Goal: Task Accomplishment & Management: Use online tool/utility

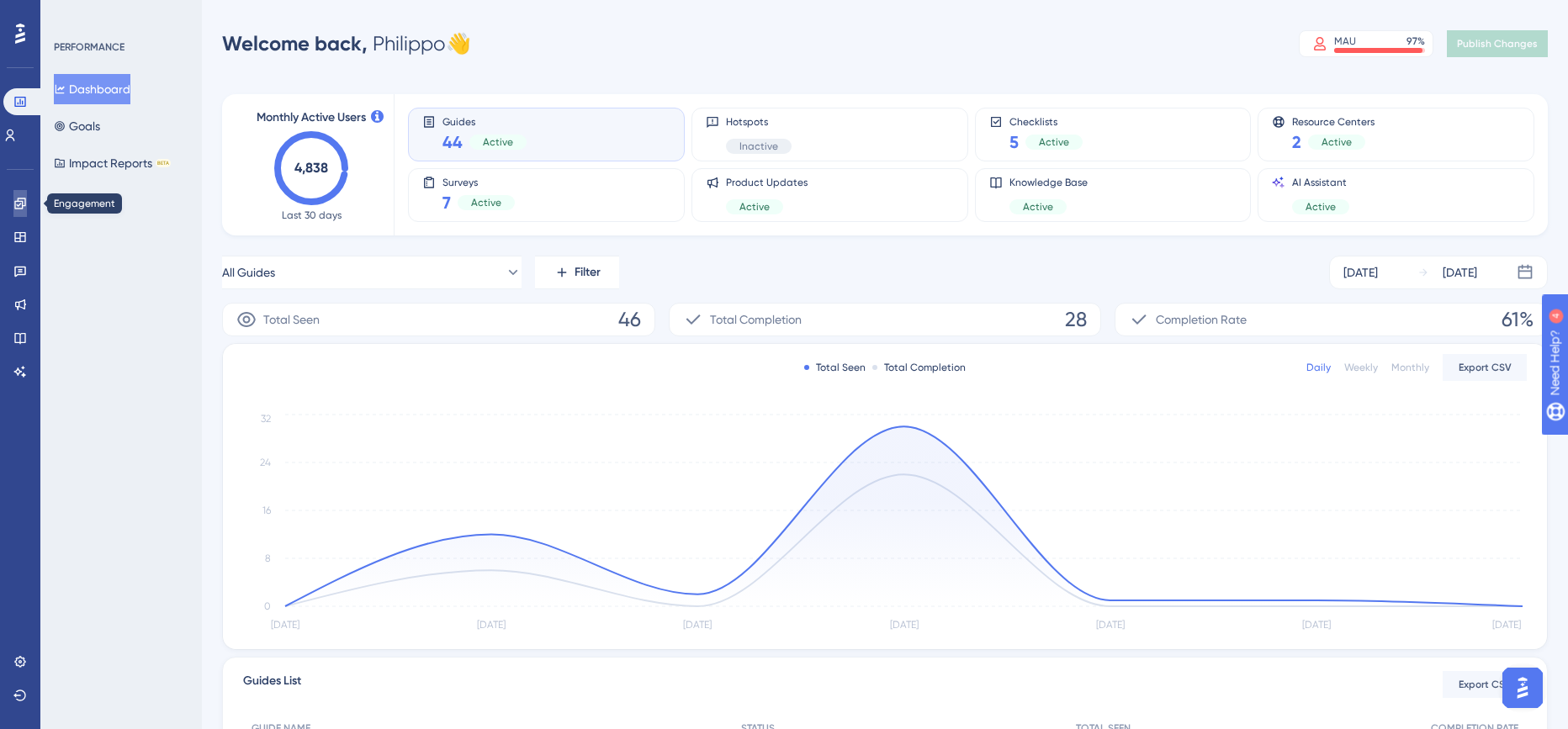
click at [15, 206] on icon at bounding box center [19, 203] width 11 height 11
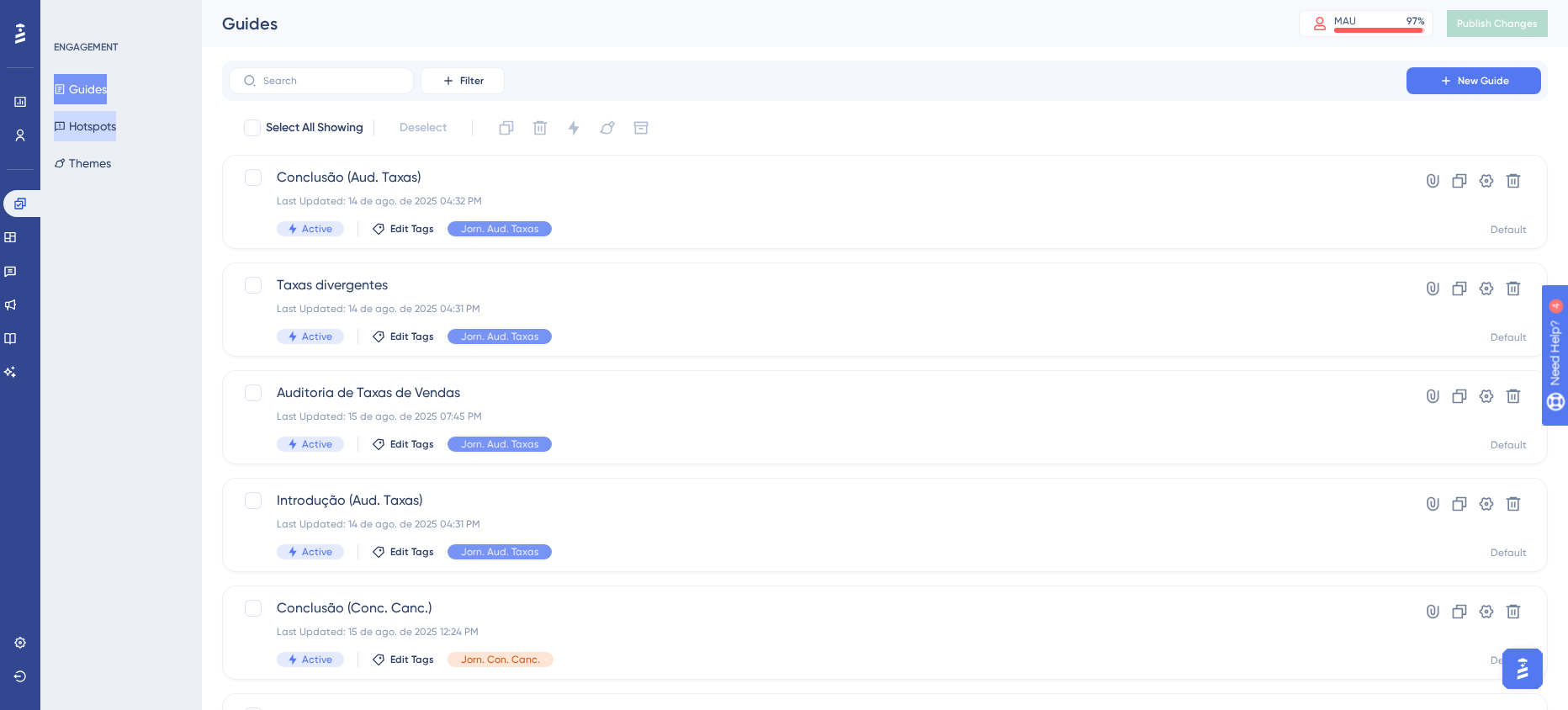
click at [116, 121] on button "Hotspots" at bounding box center [85, 126] width 63 height 30
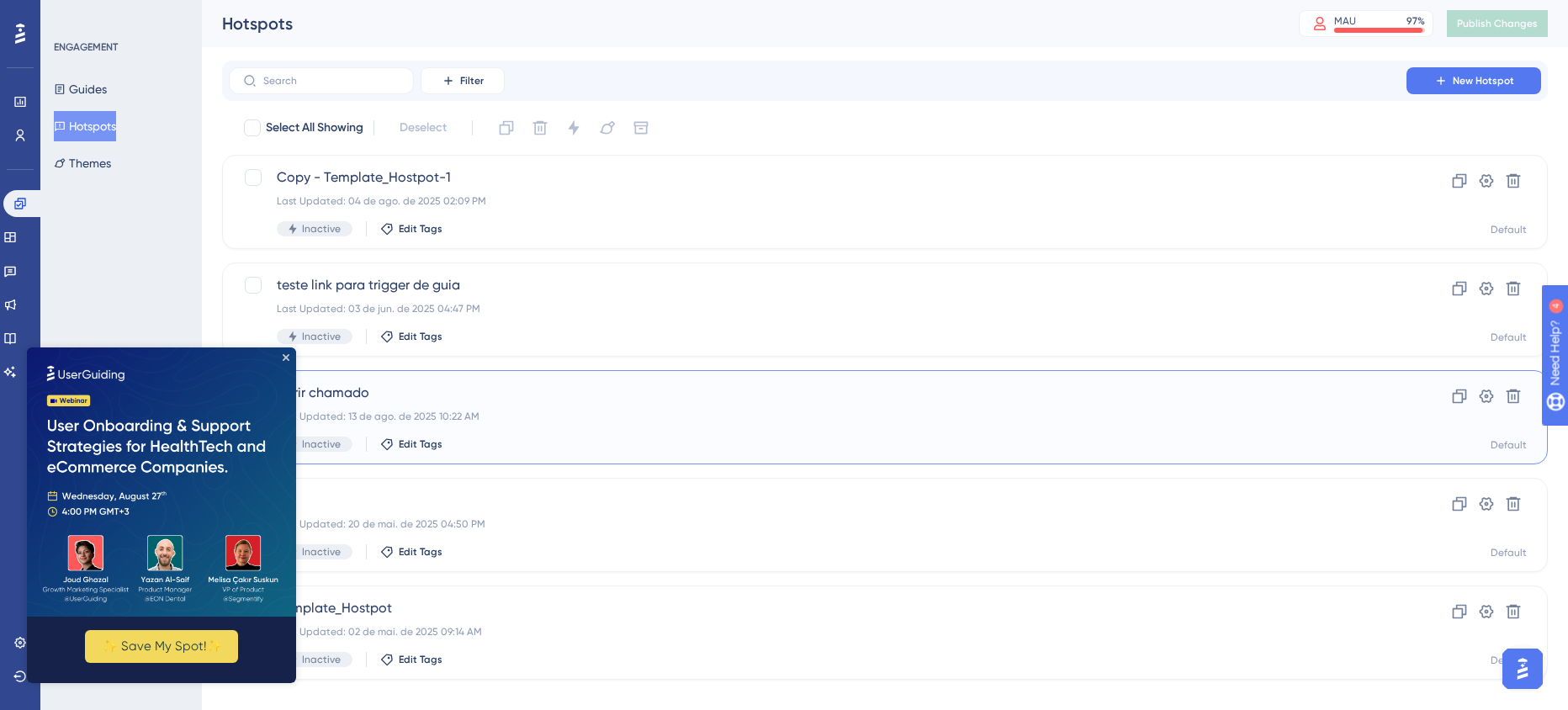
click at [519, 398] on span "Abrir chamado" at bounding box center [817, 394] width 1082 height 20
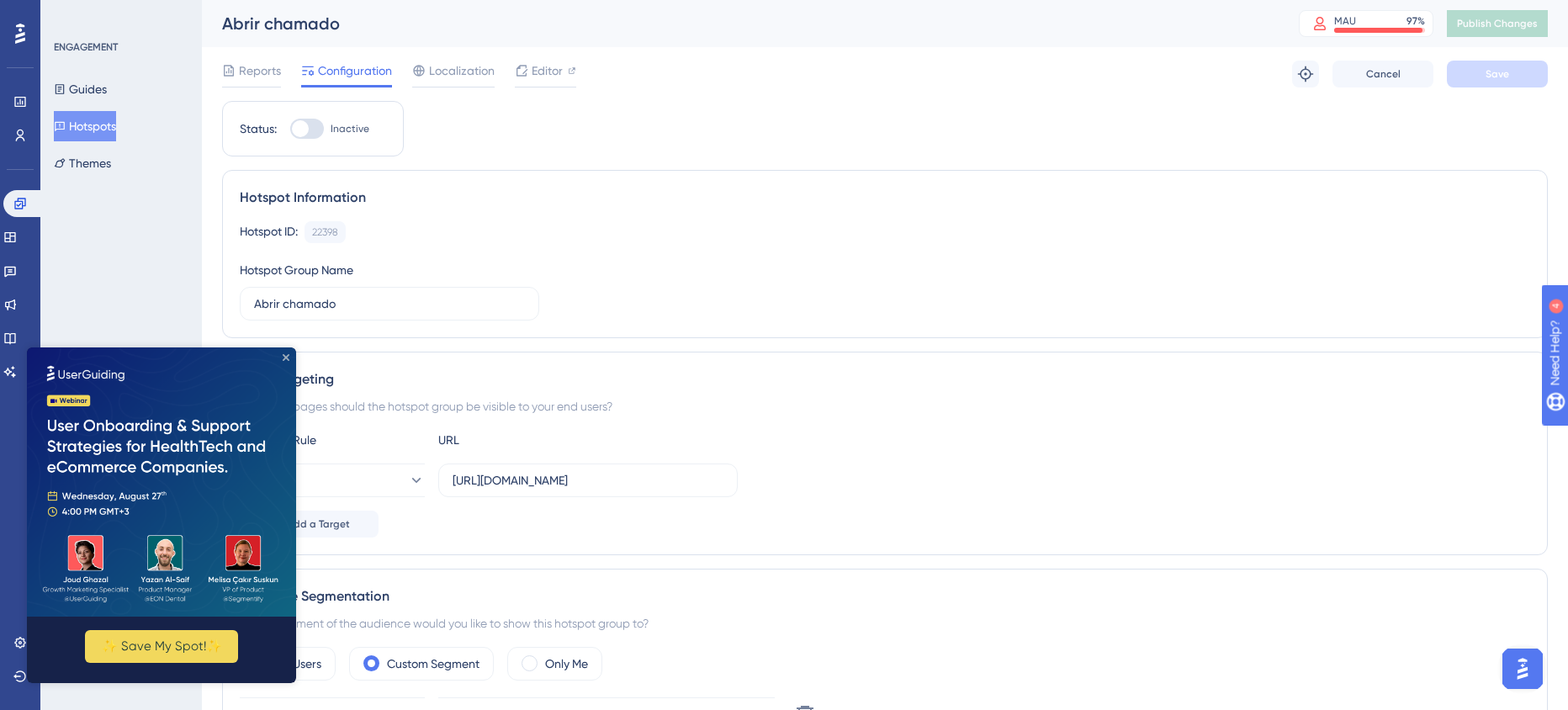
click at [282, 355] on icon "Close Preview" at bounding box center [286, 358] width 7 height 7
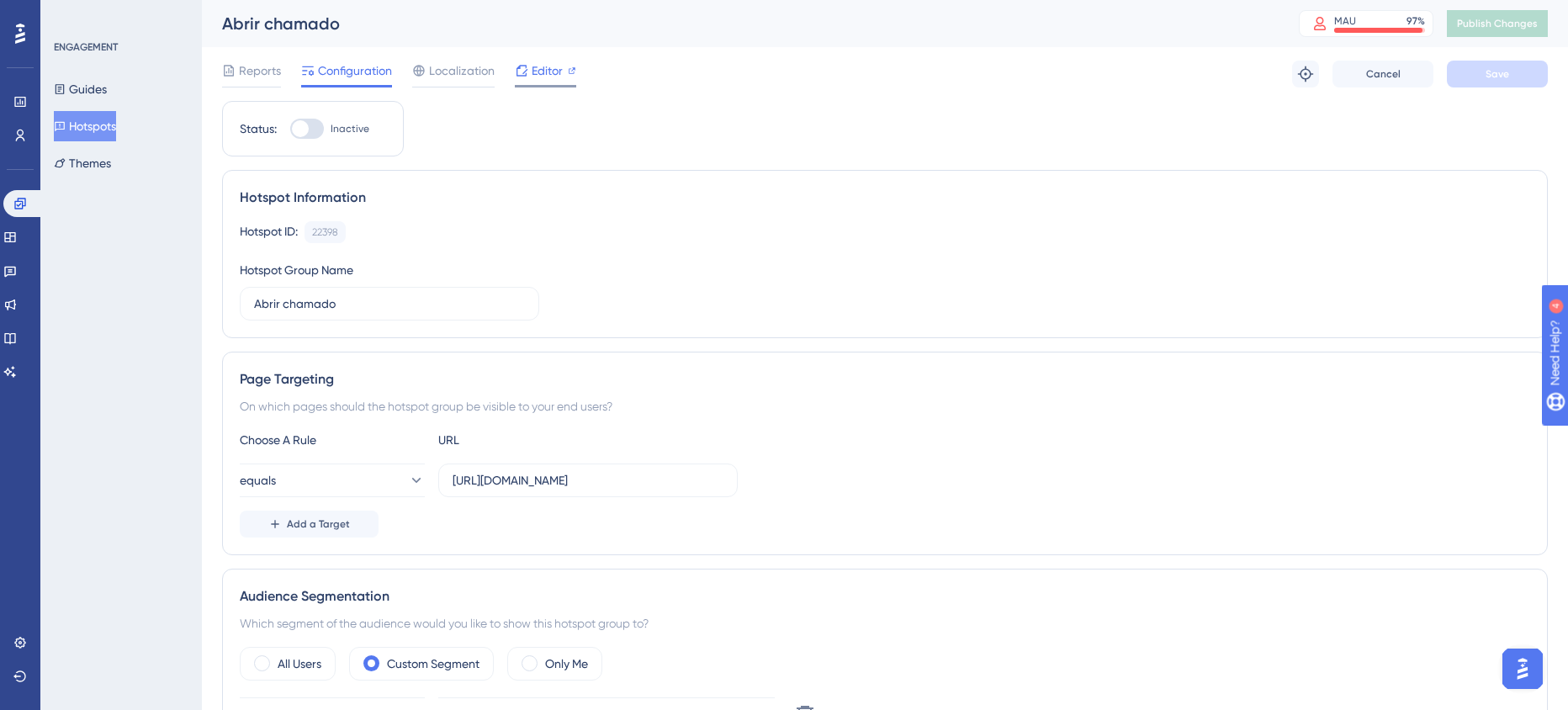
click at [561, 77] on span "Editor" at bounding box center [547, 71] width 31 height 20
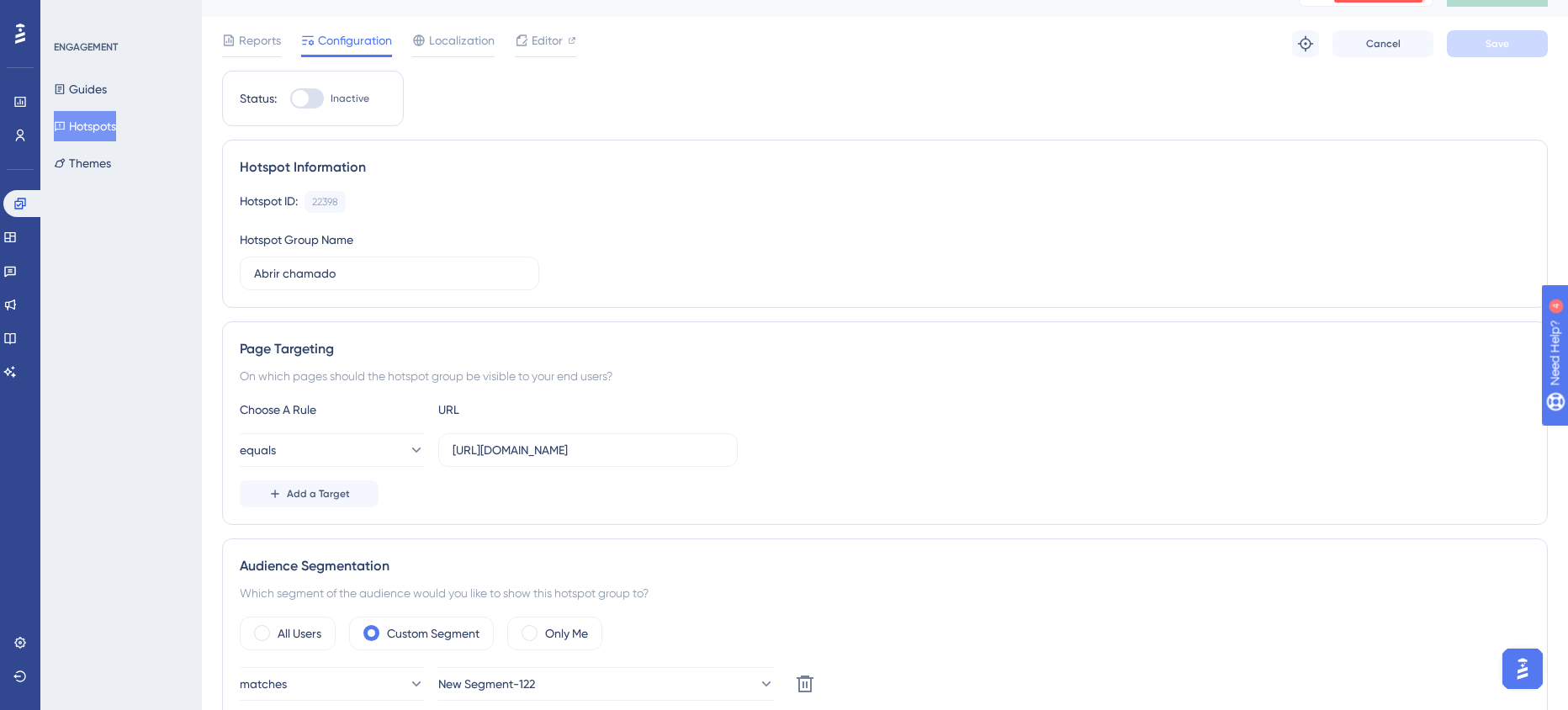
scroll to position [30, 0]
click at [341, 494] on span "Add a Target" at bounding box center [318, 494] width 63 height 14
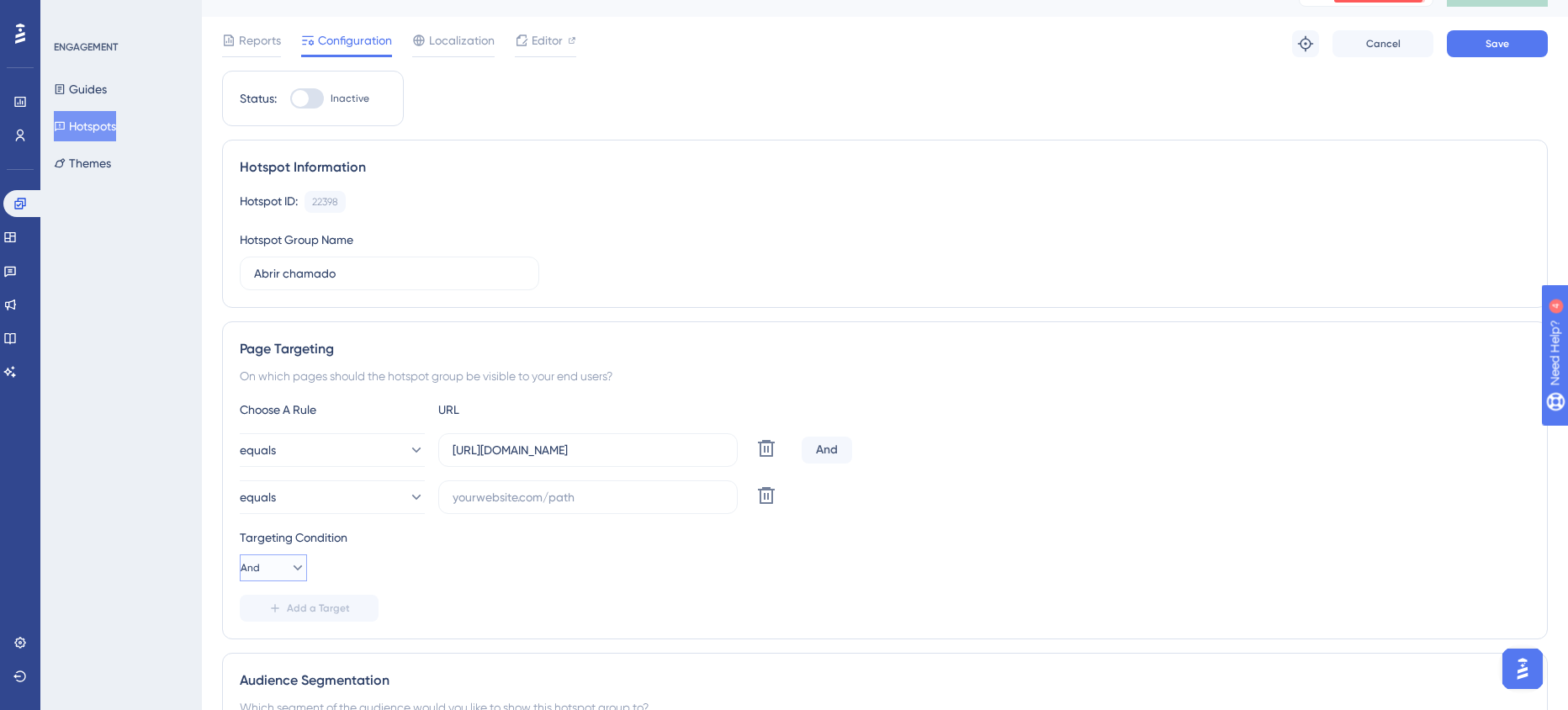
click at [292, 567] on icon at bounding box center [298, 568] width 17 height 17
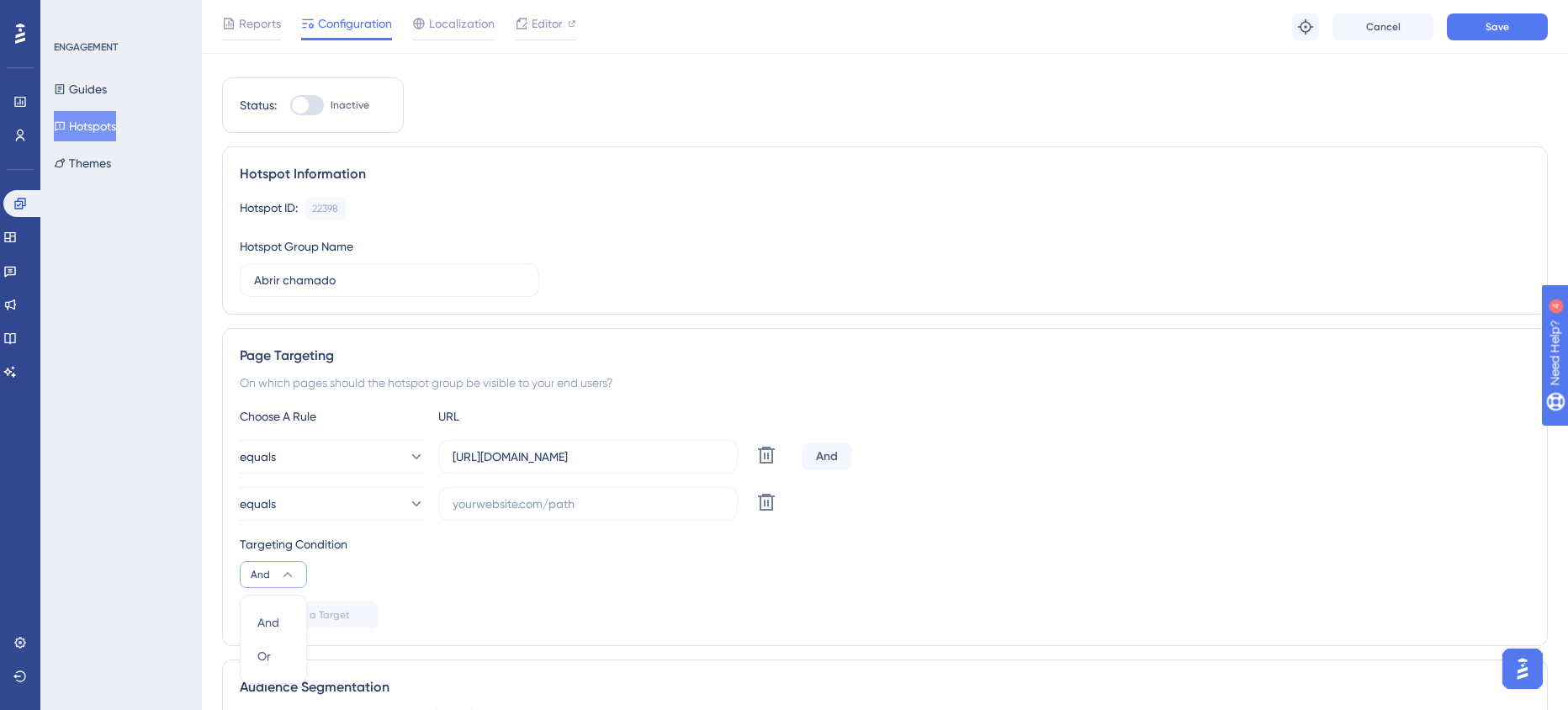
scroll to position [308, 0]
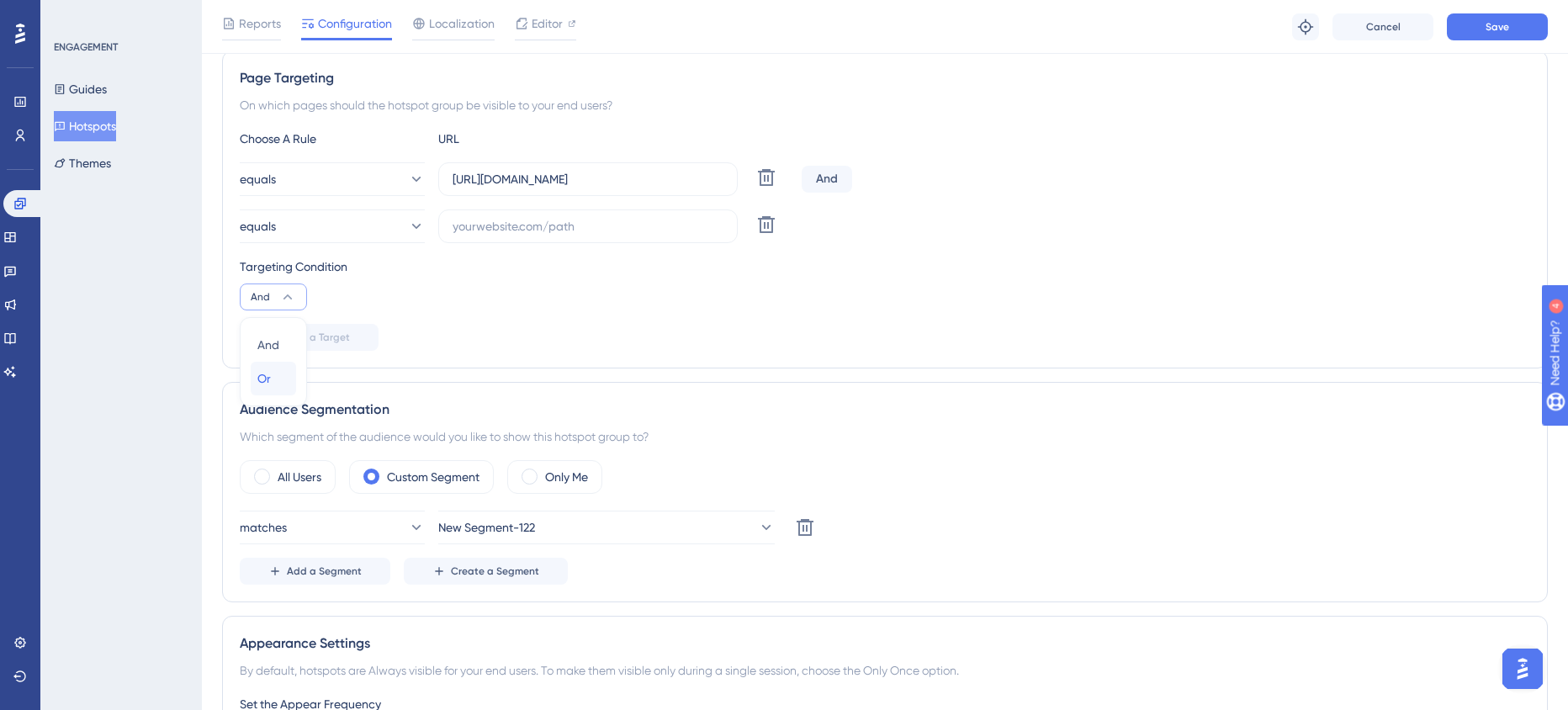
click at [269, 385] on span "Or" at bounding box center [264, 379] width 14 height 20
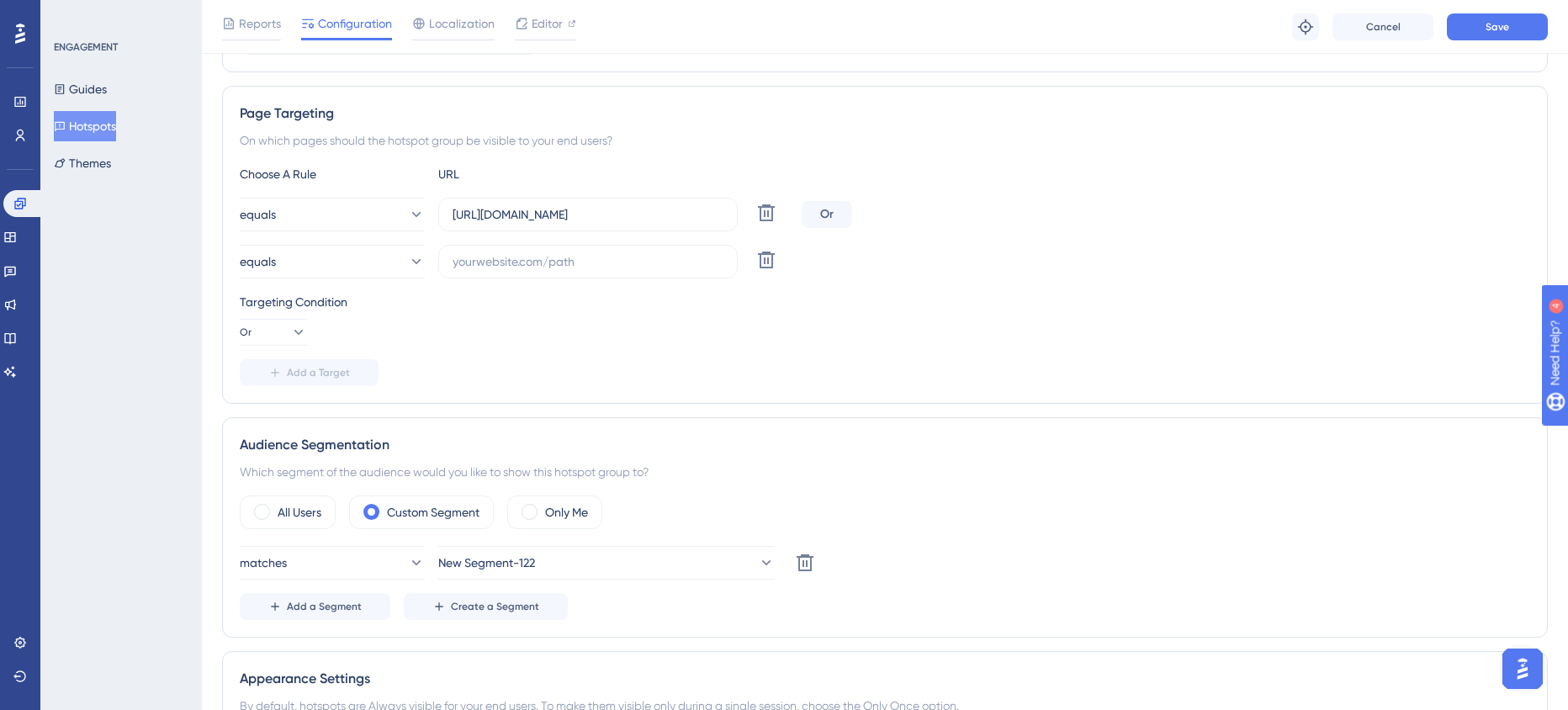
scroll to position [264, 0]
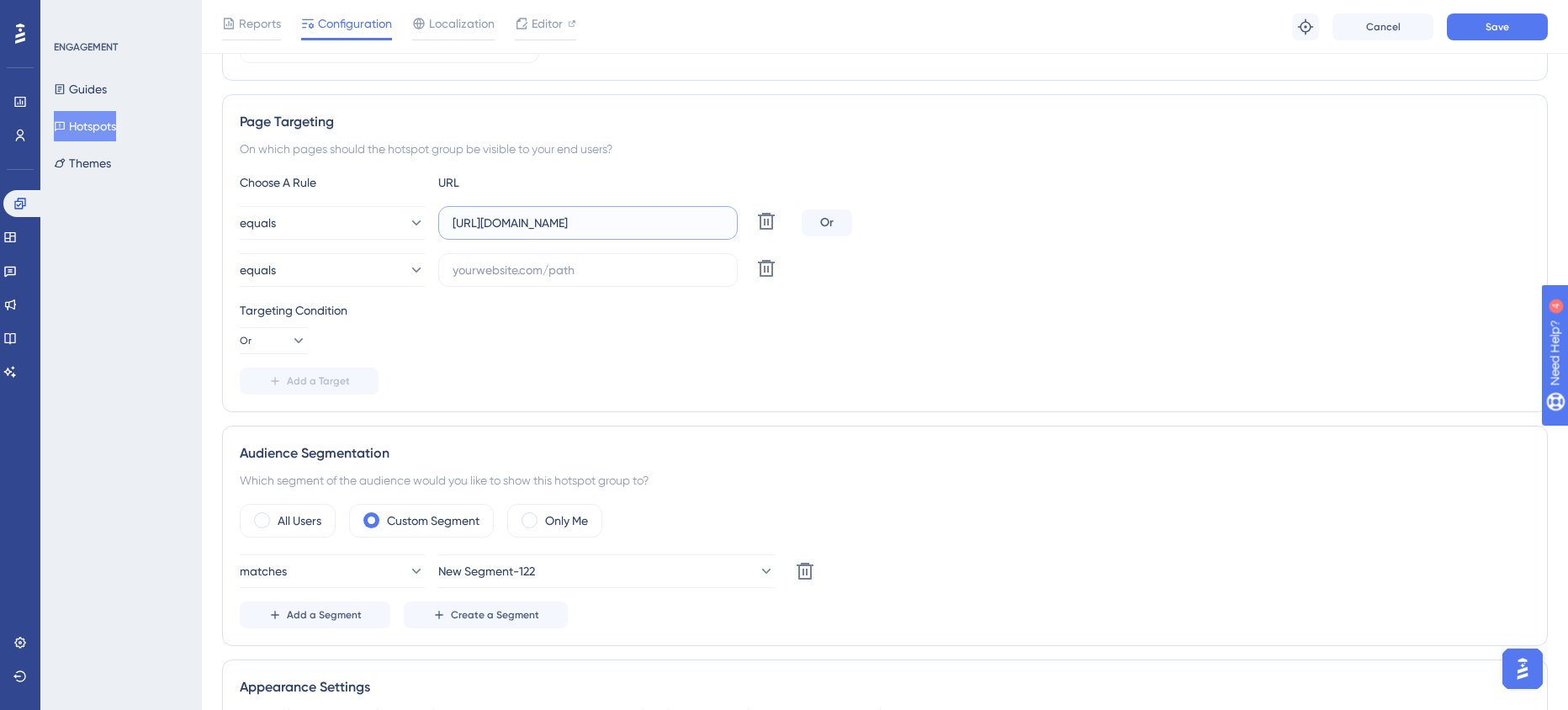
click at [673, 223] on input "https://app.equals.com.br/conciliador/empresa/home/show" at bounding box center [588, 223] width 271 height 19
paste input "consultaGeralVenda"
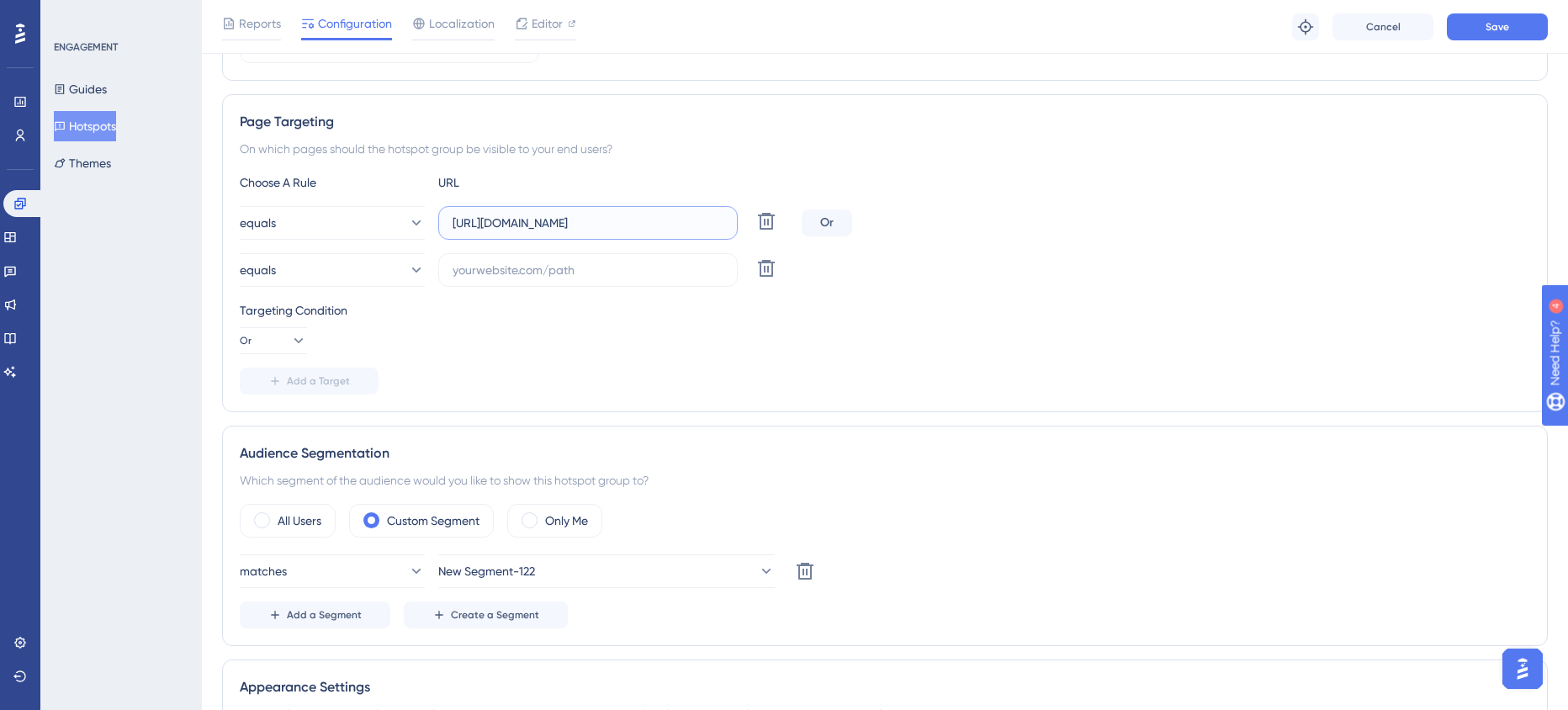
scroll to position [0, 144]
type input "https://app.equals.com.br/conciliador/empresa/consultaGeralVenda/show"
click at [651, 274] on input "text" at bounding box center [588, 270] width 271 height 19
paste input "https://app.equals.com.br/conciliador/empresa/consultaCarteiraRecebimentos/show"
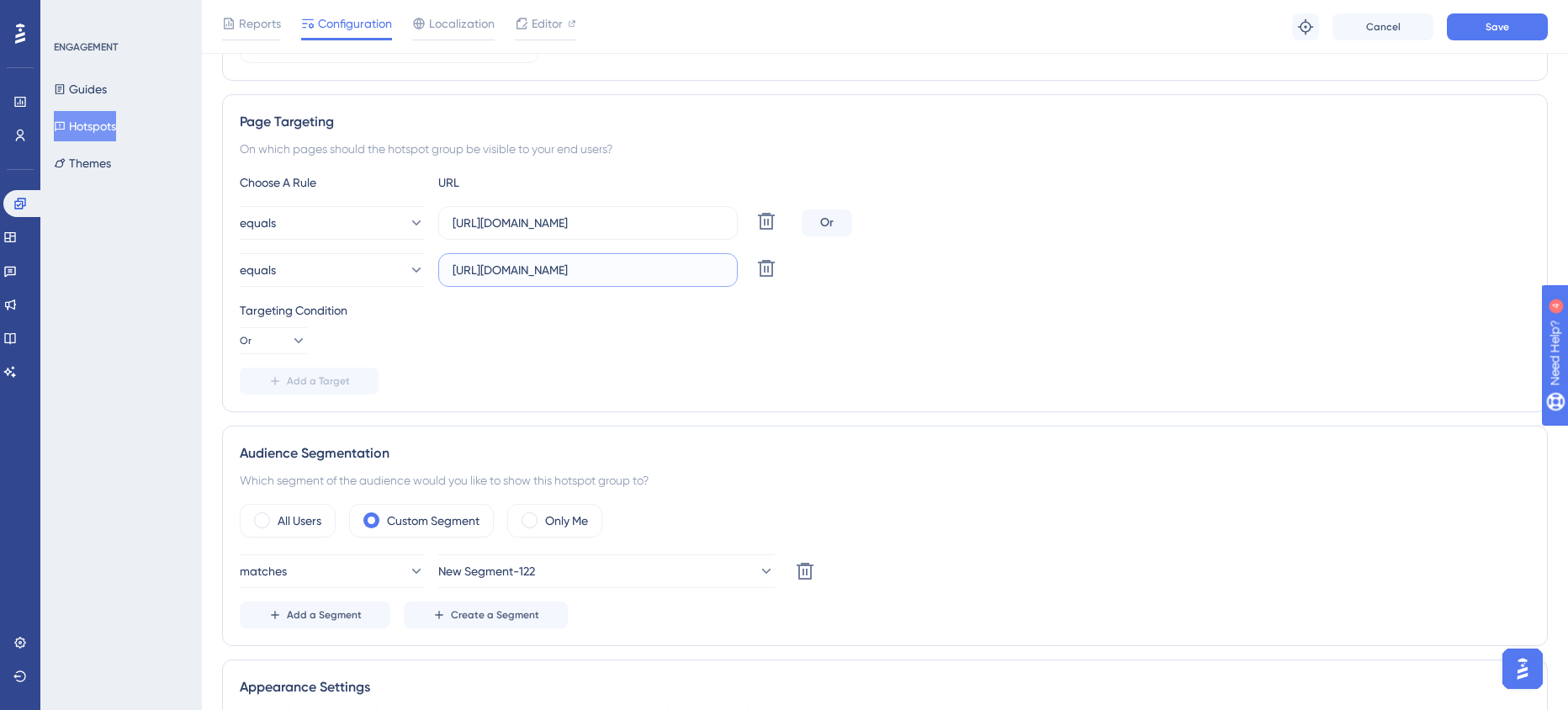
scroll to position [0, 201]
type input "https://app.equals.com.br/conciliador/empresa/consultaCarteiraRecebimentos/show"
click at [299, 372] on button "Add a Target" at bounding box center [309, 382] width 139 height 27
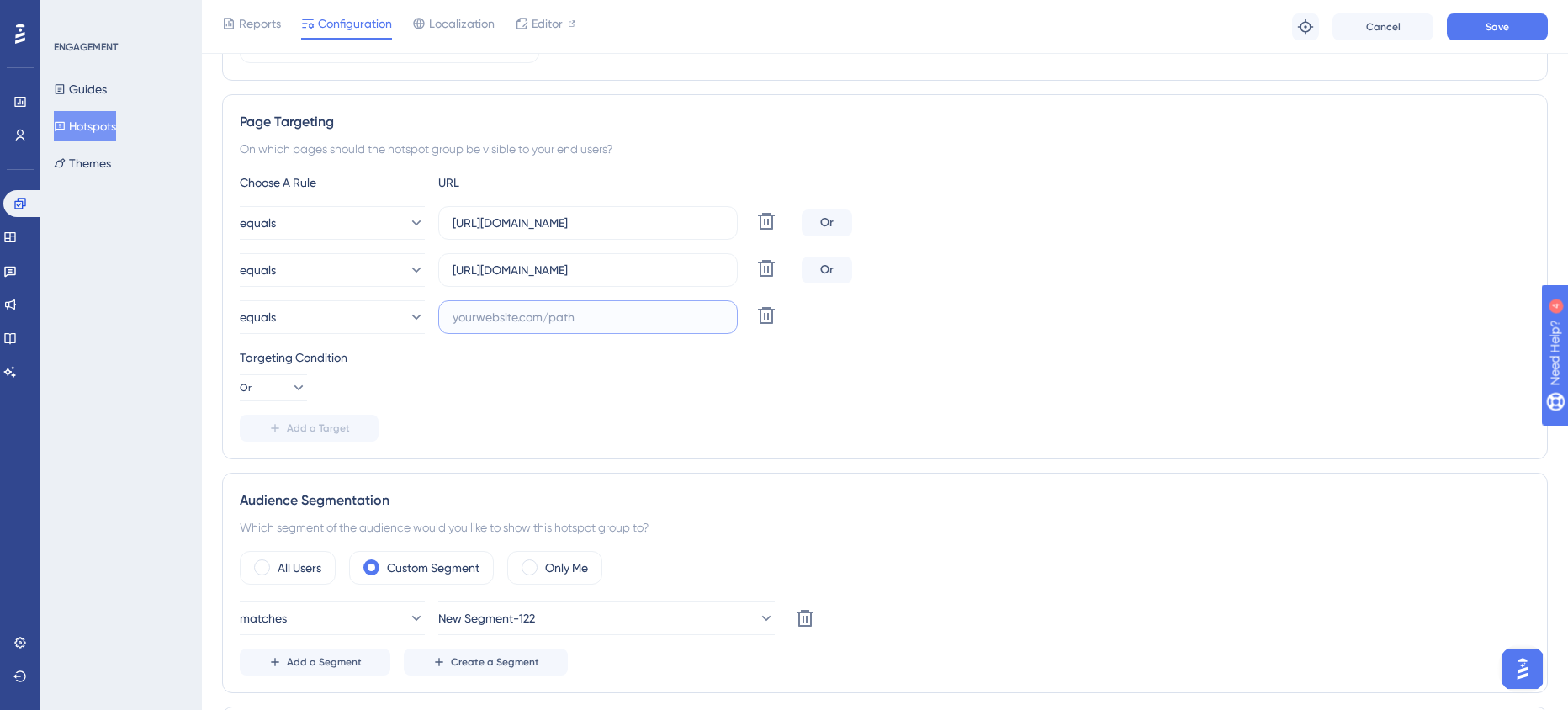
click at [556, 316] on input "text" at bounding box center [588, 317] width 271 height 19
paste input "https://app.equals.com.br/conciliador/empresa/consultaFluxoFinanceiro/show"
type input "https://app.equals.com.br/conciliador/empresa/consultaFluxoFinanceiro/show"
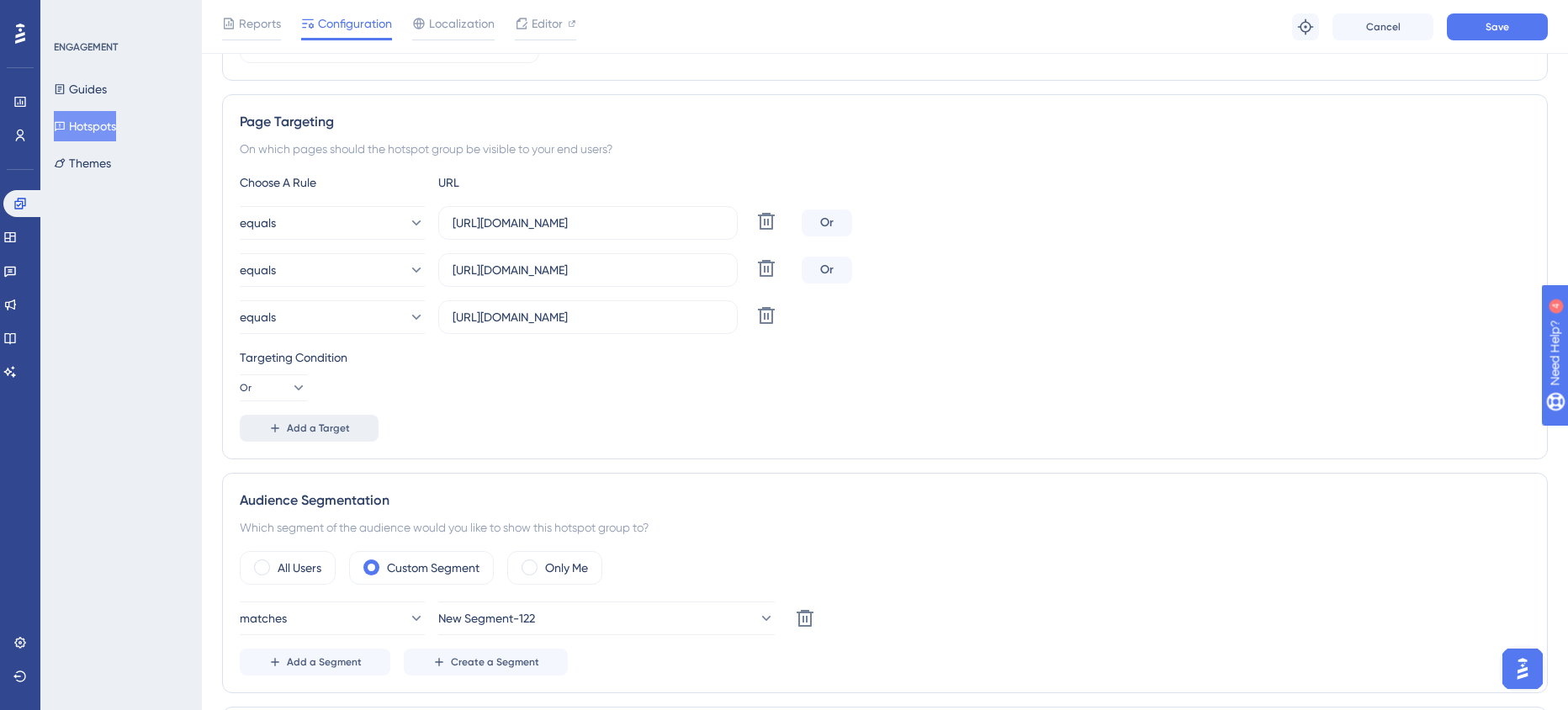
click at [340, 431] on span "Add a Target" at bounding box center [318, 428] width 63 height 14
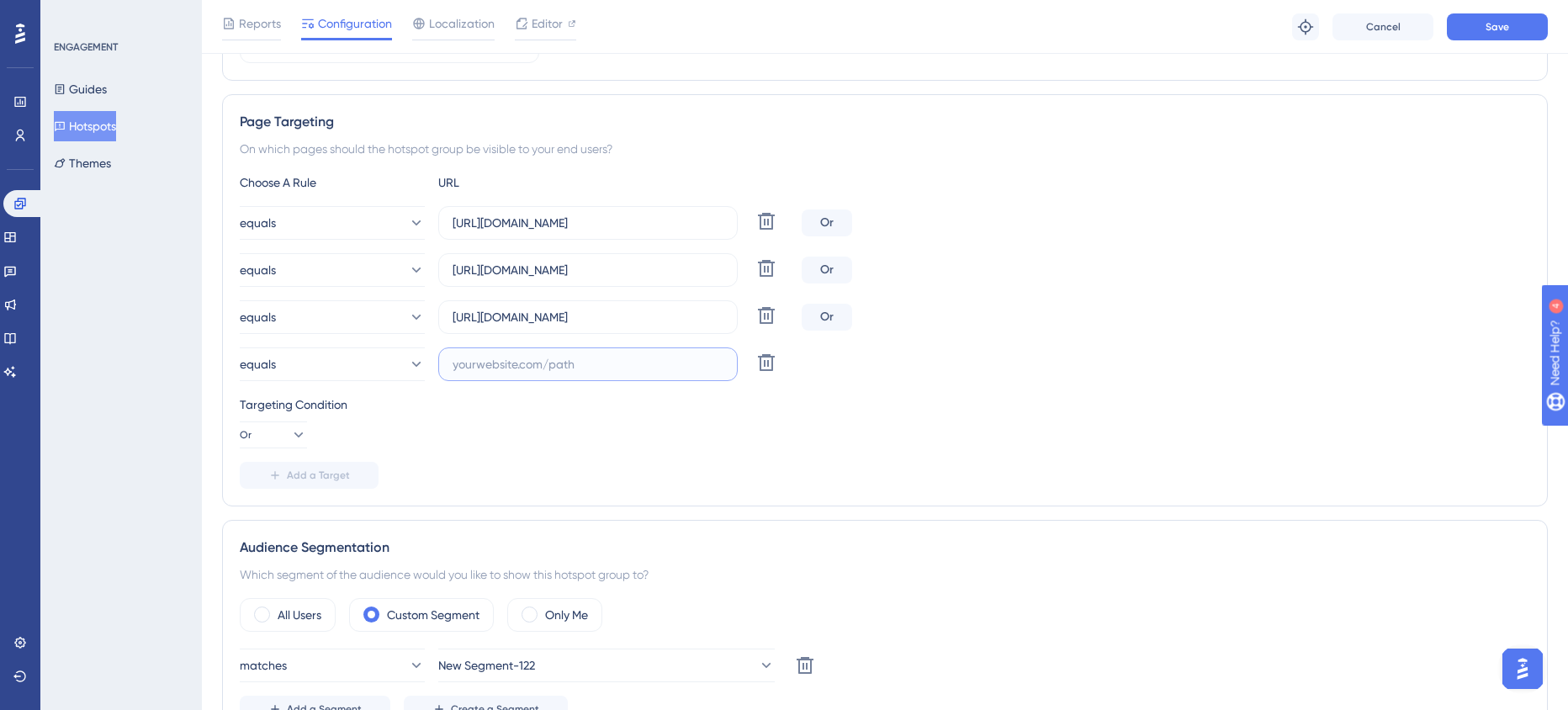
click at [577, 367] on input "text" at bounding box center [588, 365] width 271 height 19
paste input "https://app.equals.com.br/conciliador/empresa/consultaVendaErpPagamentos/show"
type input "https://app.equals.com.br/conciliador/empresa/consultaVendaErpPagamentos/show"
click at [795, 449] on div "Choose A Rule URL equals https://app.equals.com.br/conciliador/empresa/consulta…" at bounding box center [885, 331] width 1291 height 316
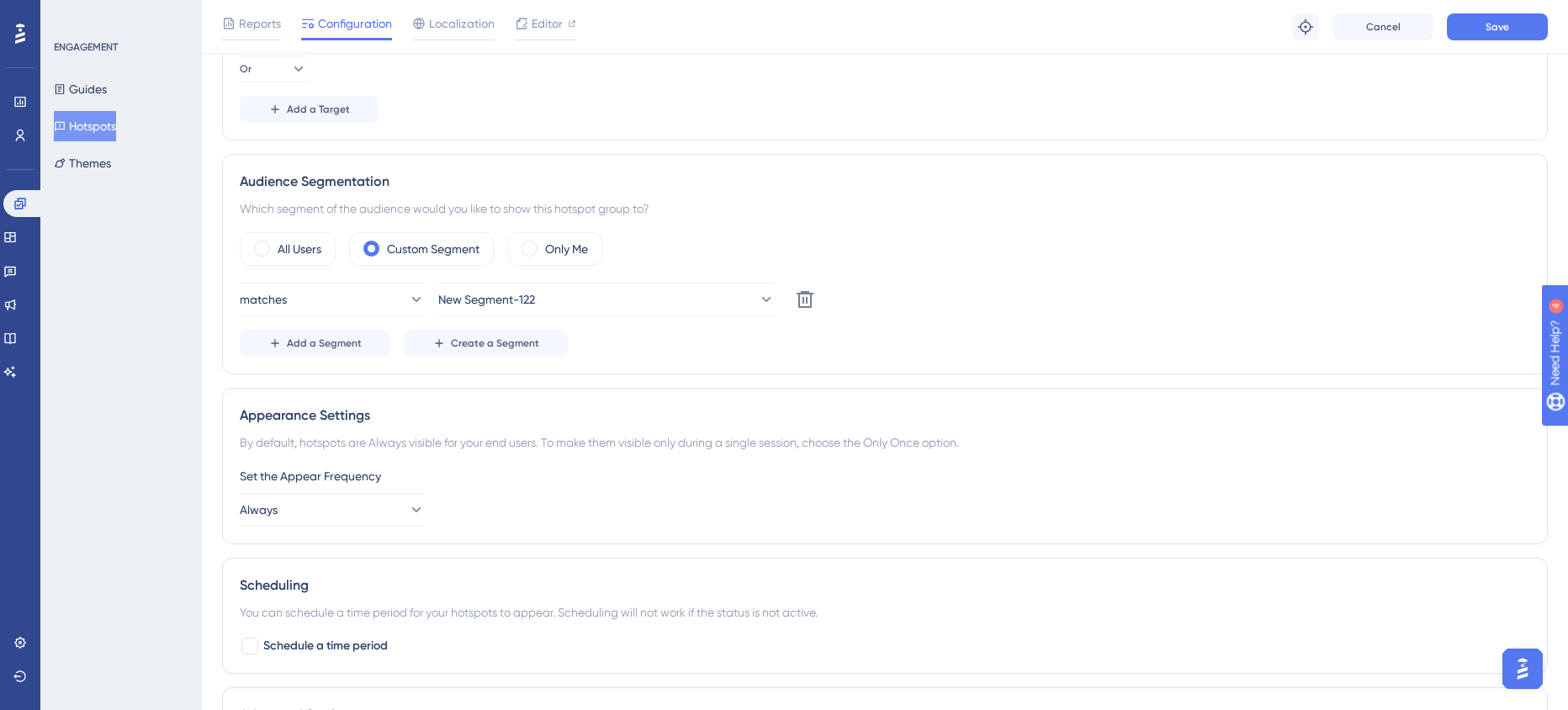
scroll to position [629, 19]
